Goal: Download file/media

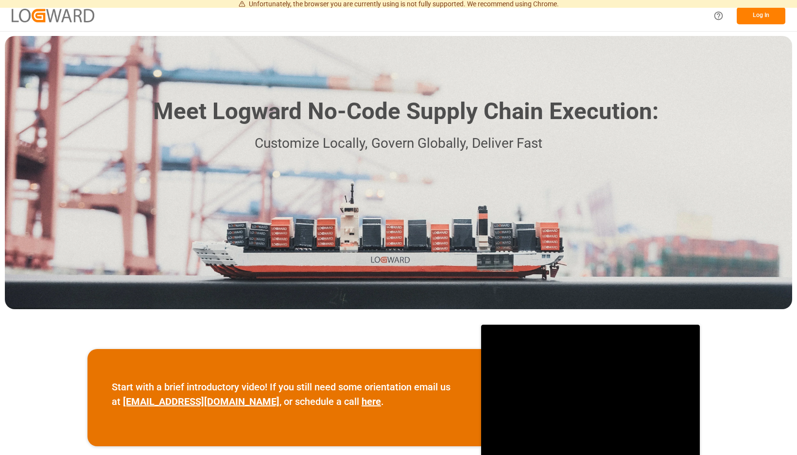
click at [758, 13] on button "Log In" at bounding box center [761, 15] width 49 height 17
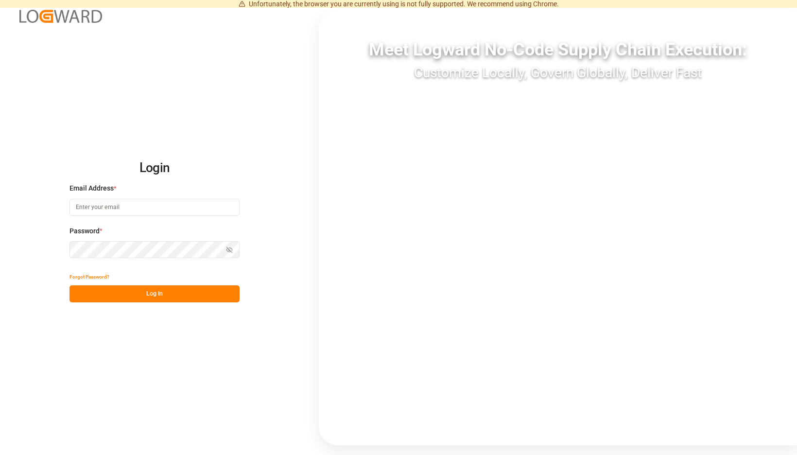
type input "[EMAIL_ADDRESS][PERSON_NAME][DOMAIN_NAME]"
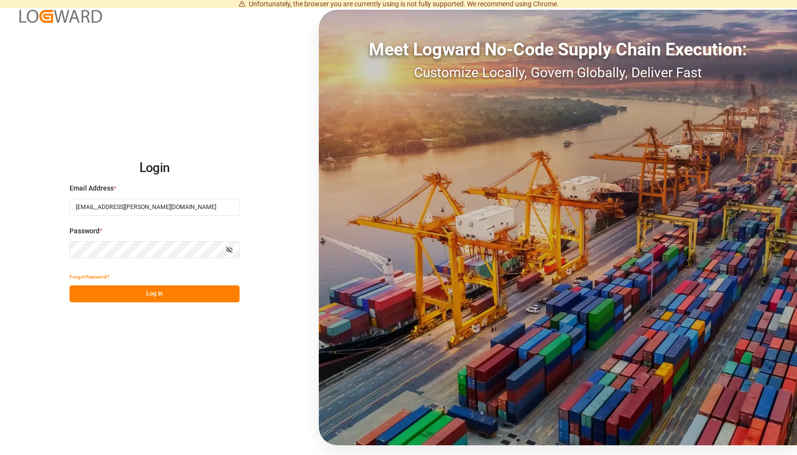
click at [210, 300] on button "Log In" at bounding box center [155, 293] width 170 height 17
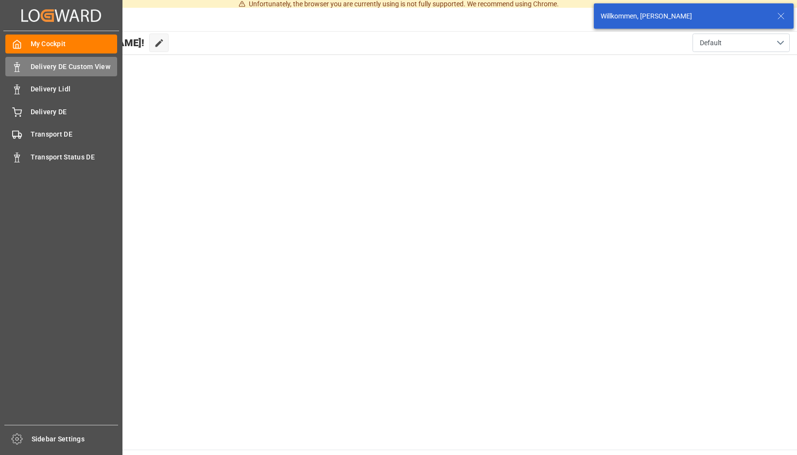
click at [20, 65] on icon at bounding box center [17, 67] width 10 height 10
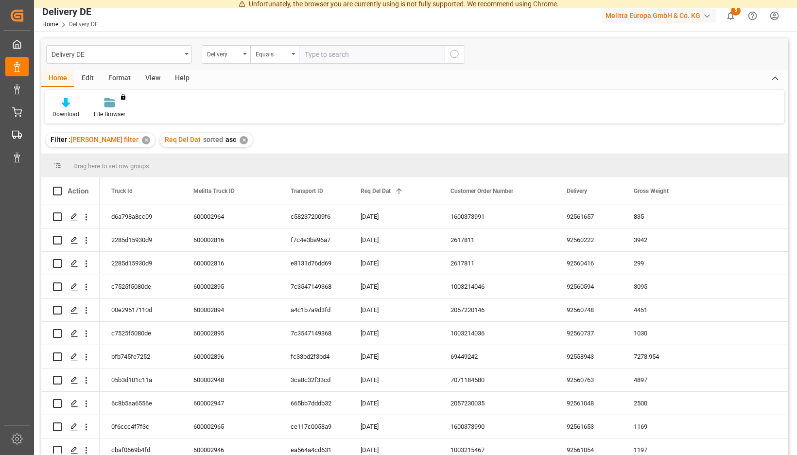
click at [87, 108] on div "Download" at bounding box center [65, 107] width 41 height 21
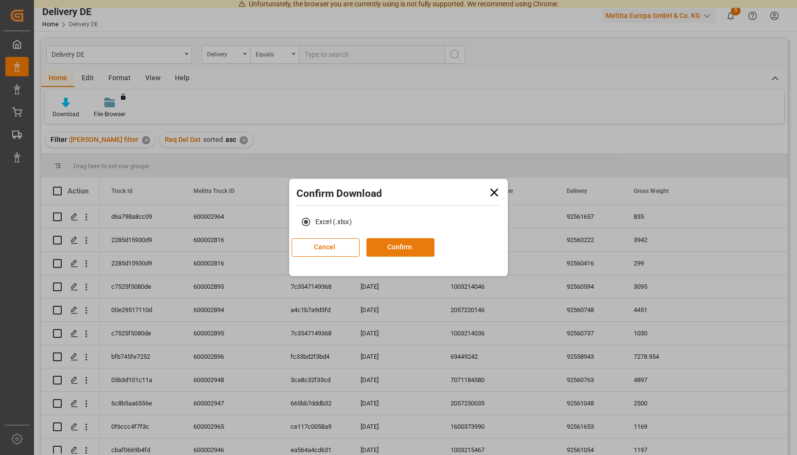
click at [413, 242] on button "Confirm" at bounding box center [401, 247] width 68 height 18
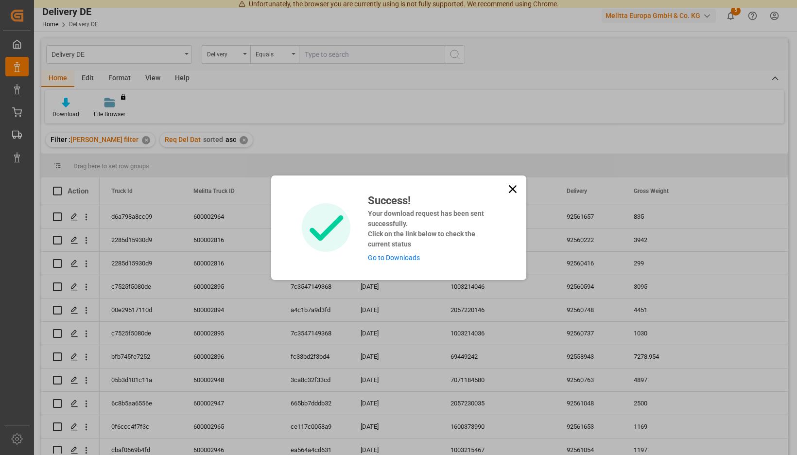
click at [402, 260] on link "Go to Downloads" at bounding box center [394, 258] width 52 height 8
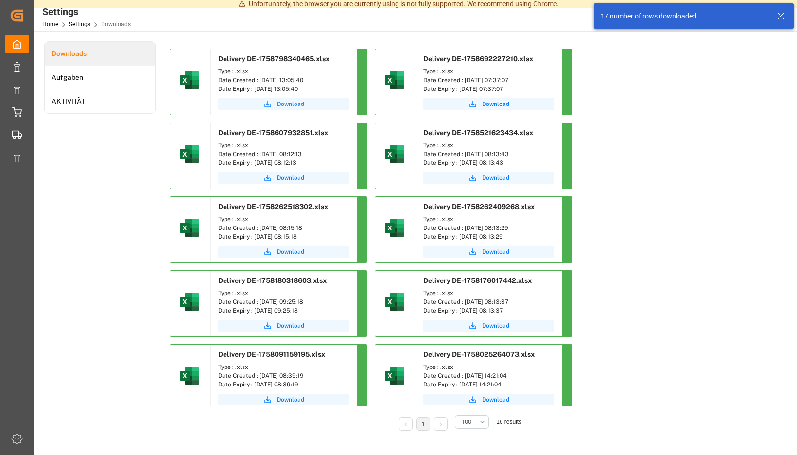
click at [304, 108] on span "Download" at bounding box center [290, 104] width 27 height 9
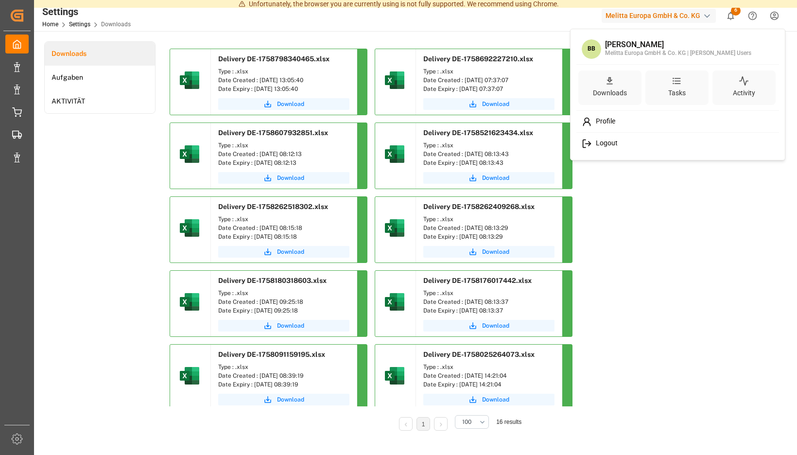
click at [616, 146] on span "Logout" at bounding box center [605, 143] width 26 height 9
